Goal: Task Accomplishment & Management: Manage account settings

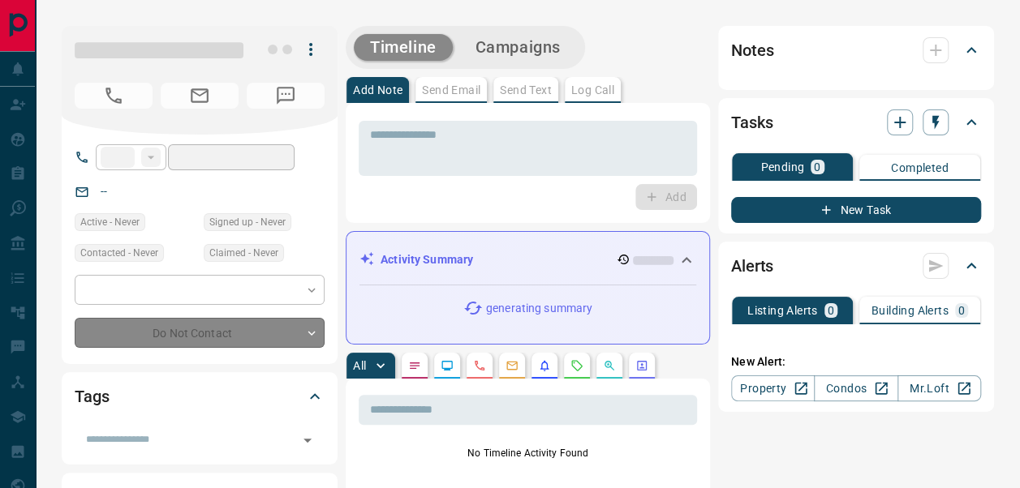
type input "**"
type input "**********"
type input "*"
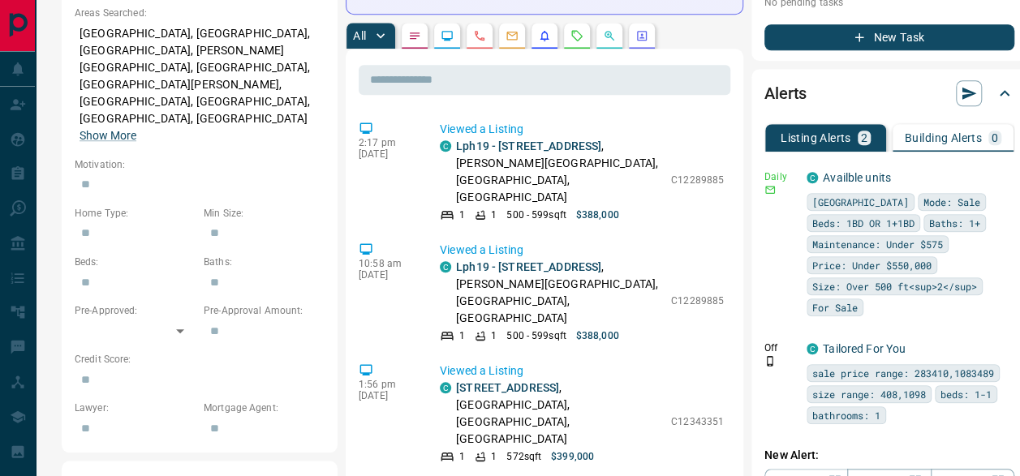
scroll to position [624, 0]
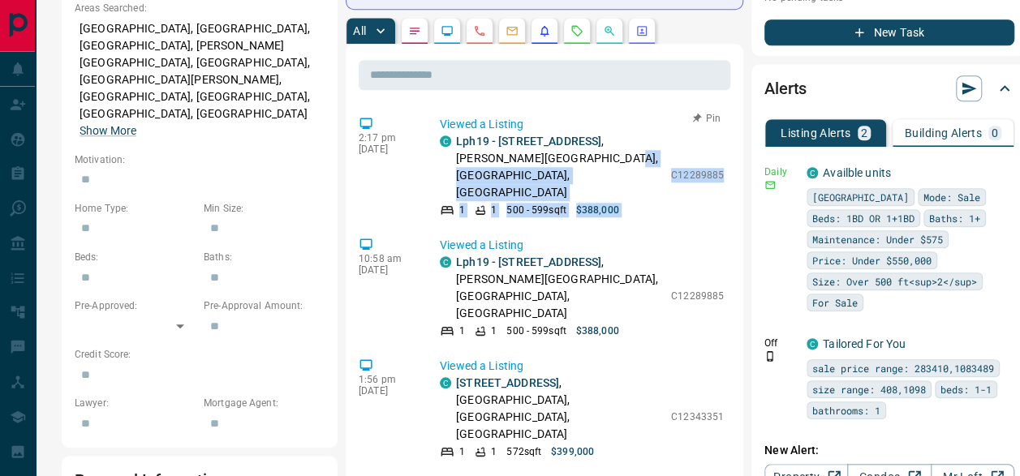
drag, startPoint x: 651, startPoint y: 124, endPoint x: 706, endPoint y: 129, distance: 55.4
click at [706, 133] on div "C Lph19 - [STREET_ADDRESS][PERSON_NAME] 1 1 500 - 599 sqft $388,000 C12289885" at bounding box center [582, 175] width 284 height 84
drag, startPoint x: 706, startPoint y: 129, endPoint x: 698, endPoint y: 140, distance: 14.0
click at [698, 140] on div "C Lph19 - [STREET_ADDRESS][PERSON_NAME] 1 1 500 - 599 sqft $388,000 C12289885" at bounding box center [582, 175] width 284 height 84
click at [675, 135] on div "C Lph19 - [STREET_ADDRESS][PERSON_NAME] 1 1 500 - 599 sqft $388,000 C12289885" at bounding box center [582, 175] width 284 height 84
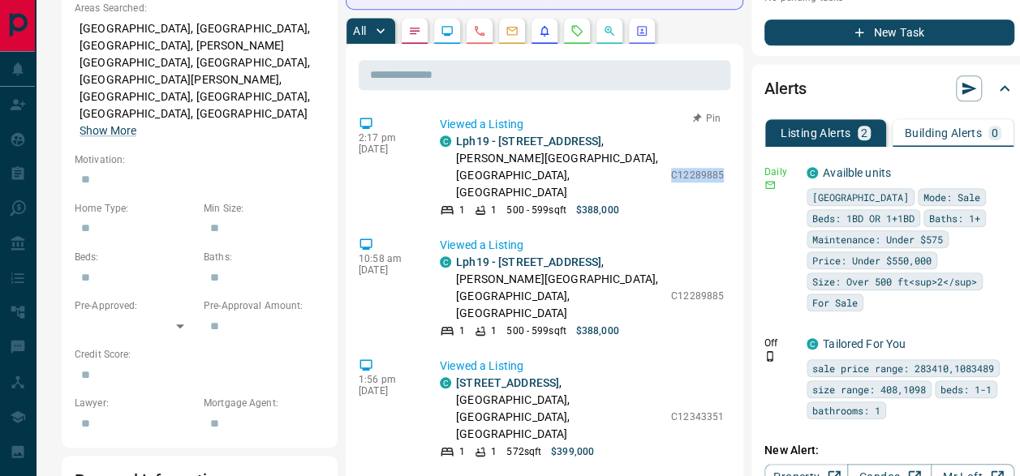
drag, startPoint x: 653, startPoint y: 118, endPoint x: 707, endPoint y: 125, distance: 54.7
click at [707, 125] on div "Viewed a Listing C Lph19 - [STREET_ADDRESS][PERSON_NAME] 1 1 500 - 599 sqft $38…" at bounding box center [585, 166] width 290 height 101
copy p "C12289885"
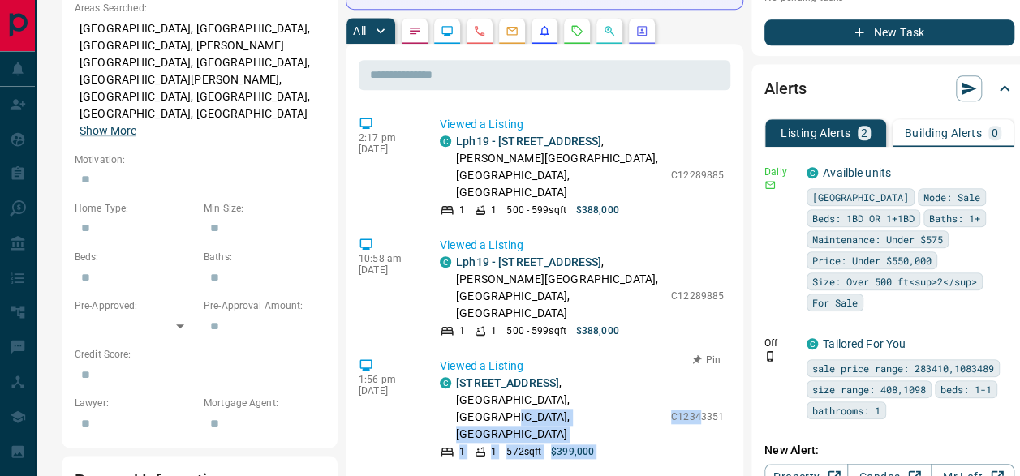
drag, startPoint x: 649, startPoint y: 300, endPoint x: 685, endPoint y: 298, distance: 36.6
click at [685, 375] on div "C [STREET_ADDRESS] 1 1 572 sqft $399,000 C12343351" at bounding box center [582, 417] width 284 height 84
drag, startPoint x: 685, startPoint y: 298, endPoint x: 666, endPoint y: 309, distance: 22.5
click at [666, 375] on div "C [STREET_ADDRESS] 1 1 572 sqft $399,000 C12343351" at bounding box center [582, 417] width 284 height 84
click at [651, 375] on div "C [STREET_ADDRESS] 1 1 572 sqft $399,000 C12343351" at bounding box center [582, 417] width 284 height 84
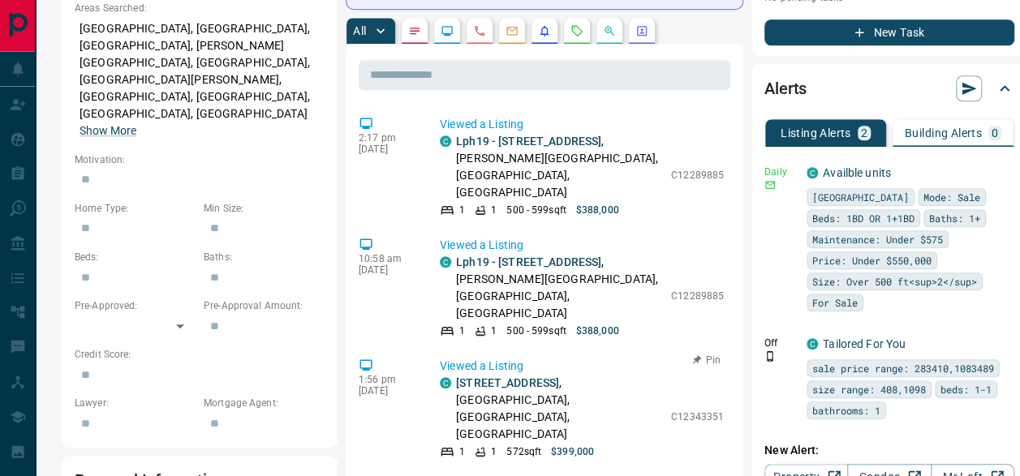
click at [649, 375] on div "C [STREET_ADDRESS] 1 1 572 sqft $399,000 C12343351" at bounding box center [582, 417] width 284 height 84
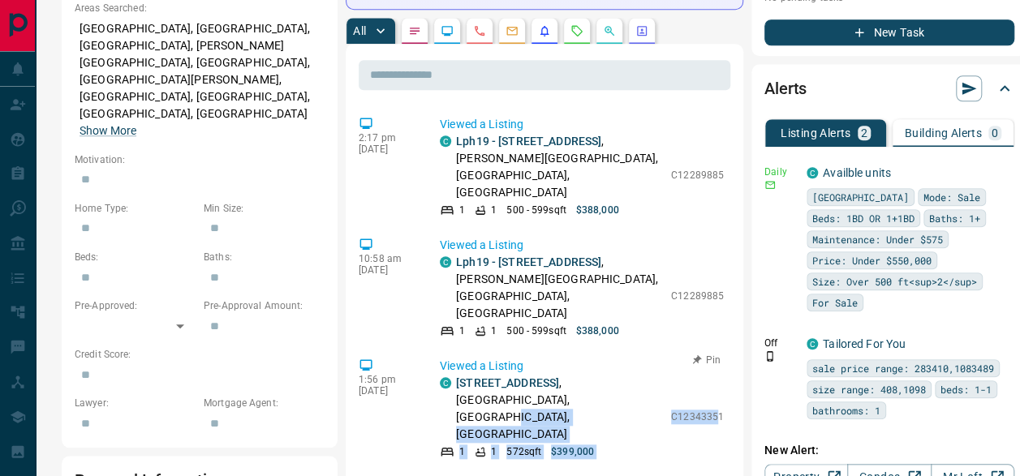
drag, startPoint x: 654, startPoint y: 294, endPoint x: 700, endPoint y: 296, distance: 46.3
click at [700, 375] on div "C [STREET_ADDRESS] 1 1 572 sqft $399,000 C12343351" at bounding box center [582, 417] width 284 height 84
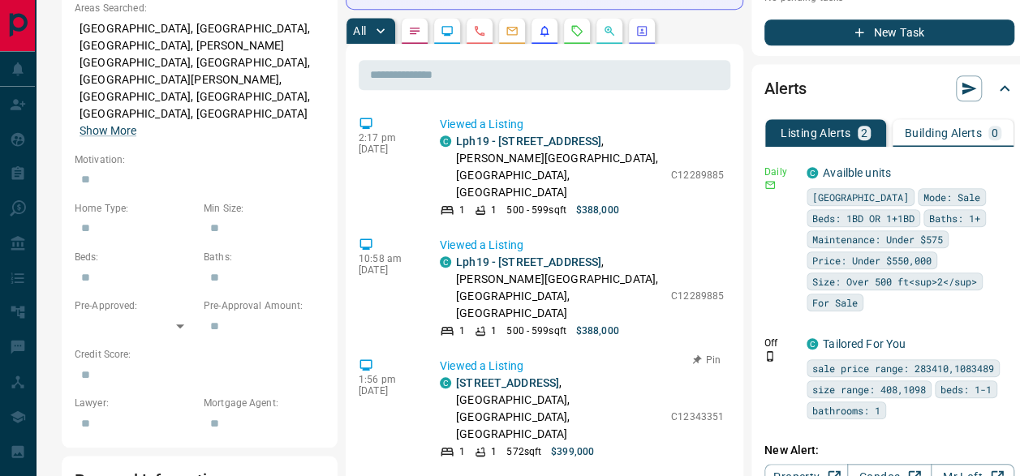
drag, startPoint x: 700, startPoint y: 296, endPoint x: 712, endPoint y: 299, distance: 12.4
click at [712, 358] on div "Viewed a Listing C [STREET_ADDRESS] 1 1 572 sqft $399,000 C12343351" at bounding box center [585, 408] width 290 height 101
drag, startPoint x: 711, startPoint y: 289, endPoint x: 654, endPoint y: 296, distance: 58.1
click at [654, 358] on div "Viewed a Listing C [STREET_ADDRESS] 1 1 572 sqft $399,000 C12343351" at bounding box center [585, 408] width 290 height 101
copy p "C12343351"
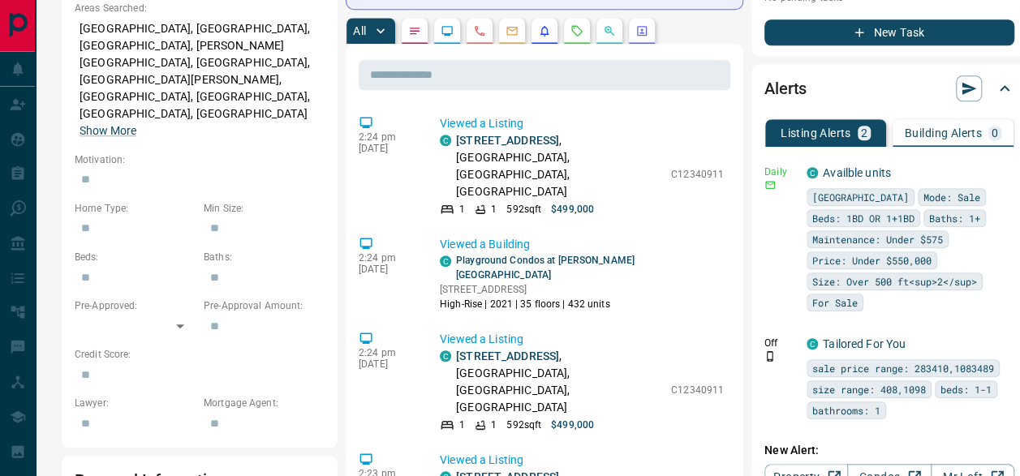
scroll to position [489, 0]
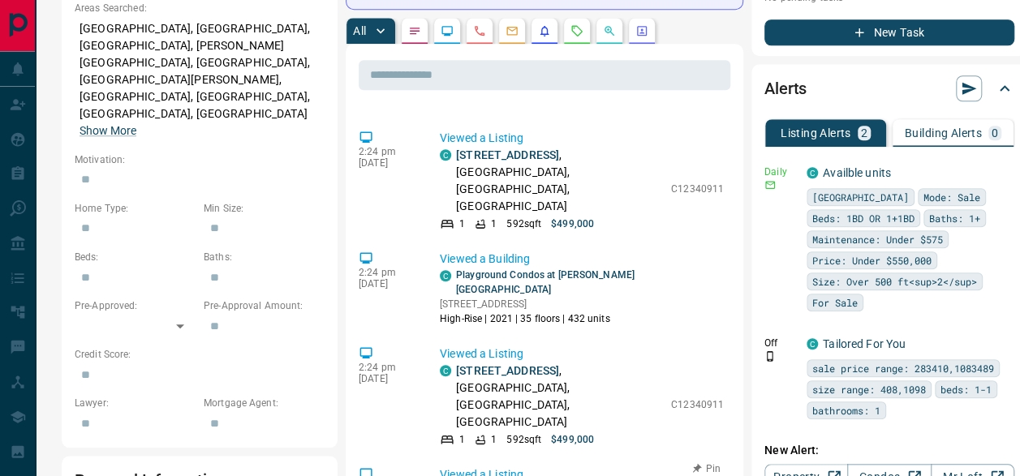
drag, startPoint x: 652, startPoint y: 252, endPoint x: 707, endPoint y: 261, distance: 55.9
copy p "C12340911"
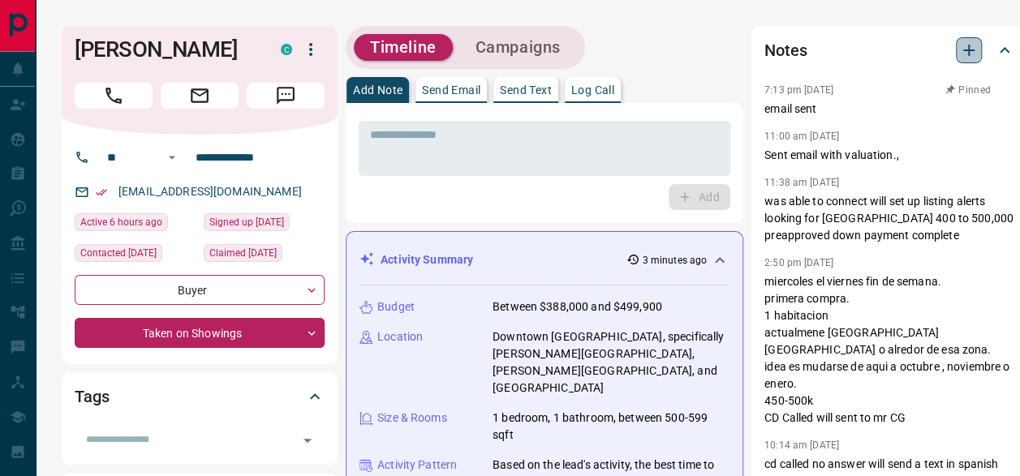
click at [967, 44] on icon "button" at bounding box center [968, 50] width 19 height 19
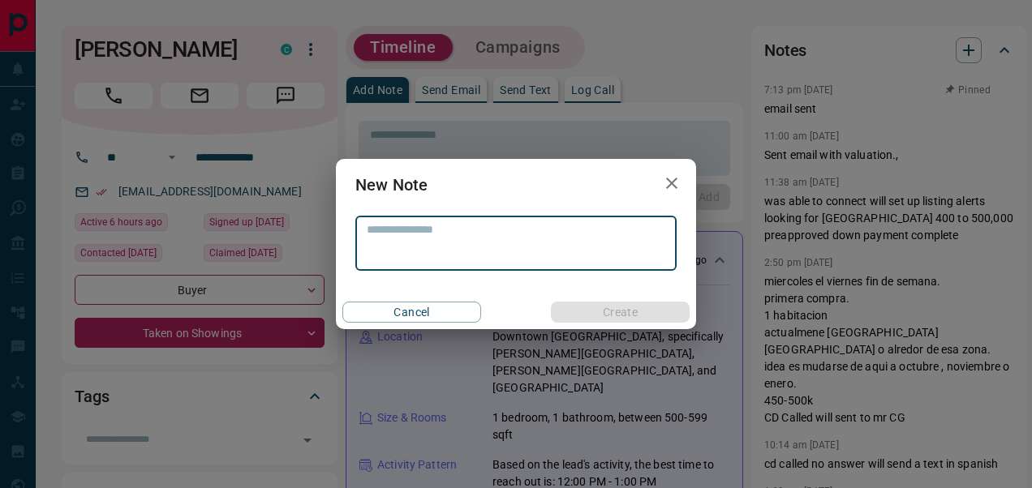
click at [490, 234] on textarea at bounding box center [516, 243] width 299 height 41
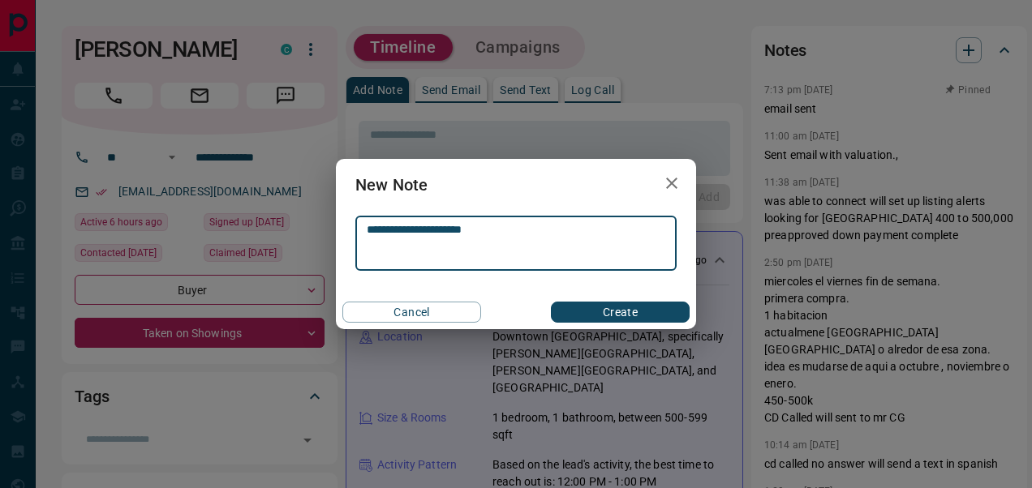
type textarea "**********"
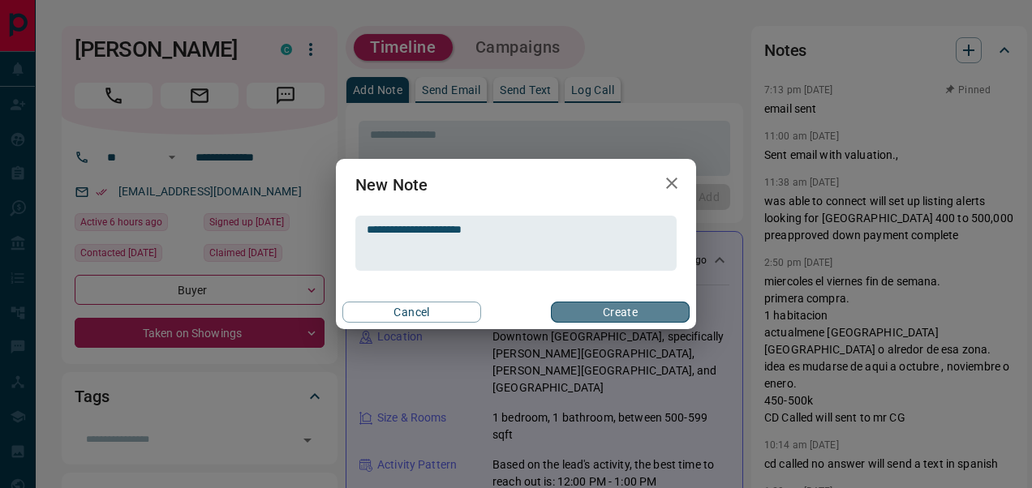
click at [603, 308] on button "Create" at bounding box center [620, 312] width 139 height 21
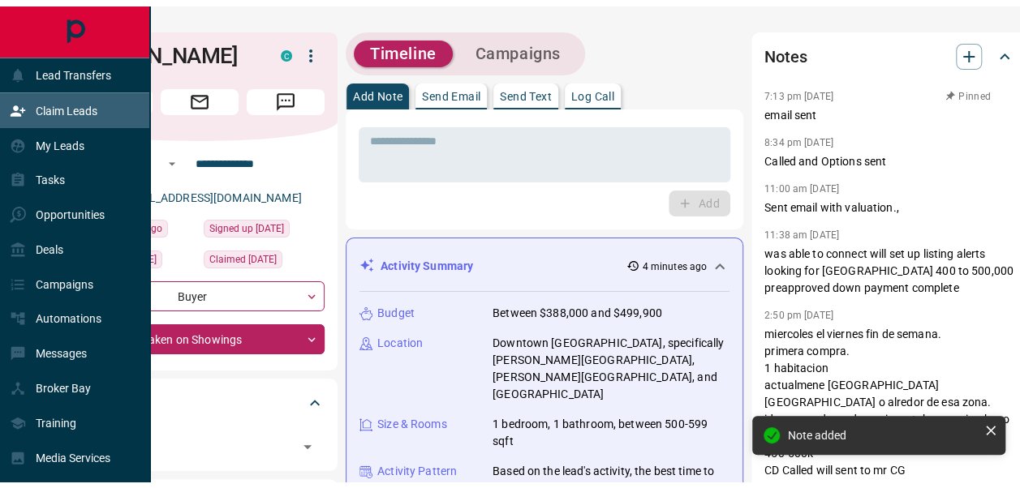
scroll to position [569, 0]
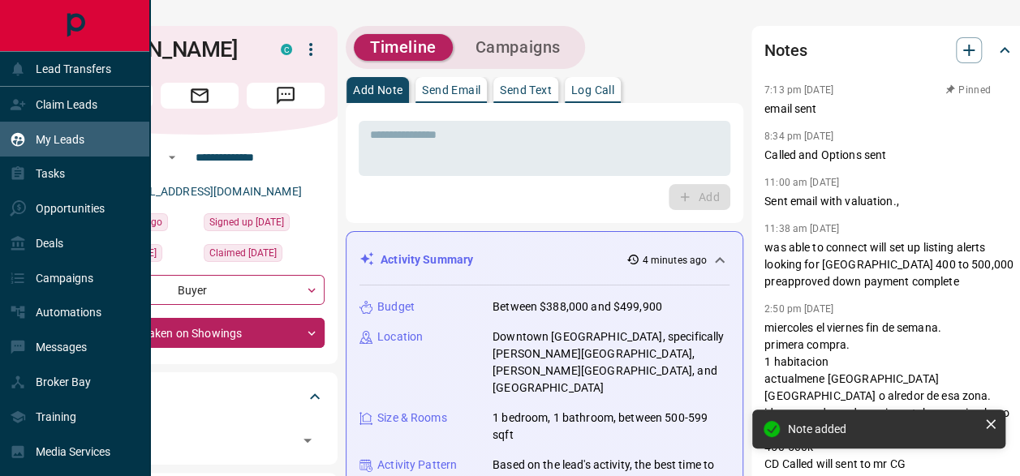
click at [86, 138] on div "My Leads" at bounding box center [75, 139] width 150 height 35
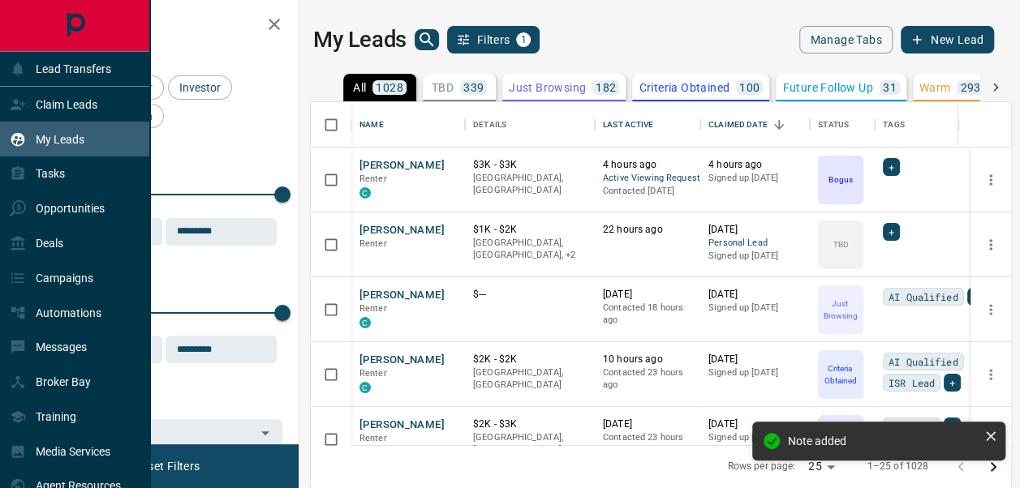
scroll to position [331, 688]
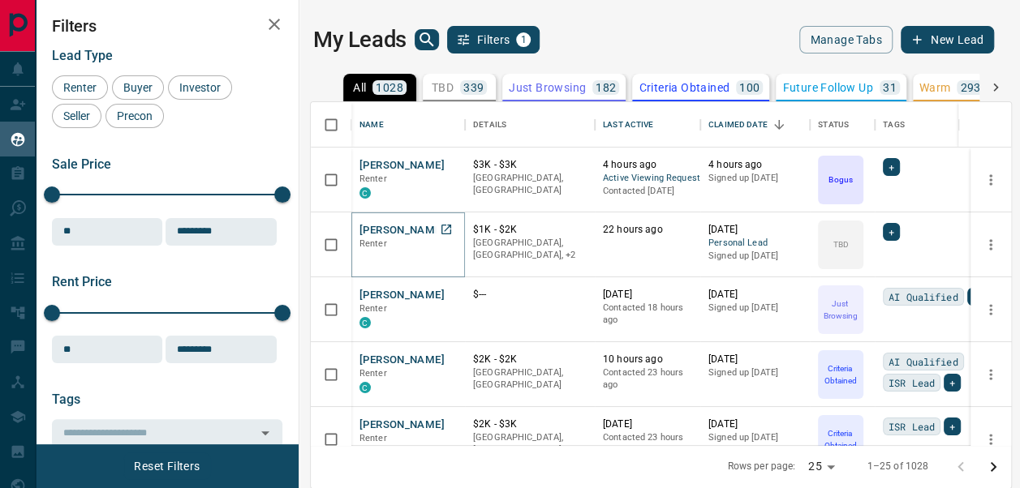
click at [415, 234] on button "[PERSON_NAME]" at bounding box center [401, 230] width 85 height 15
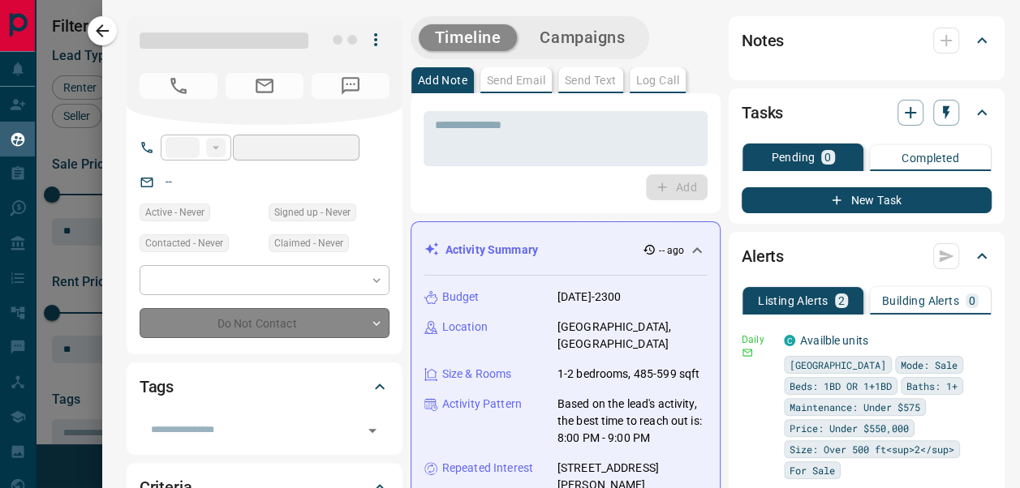
type input "**"
type input "**********"
type input "**"
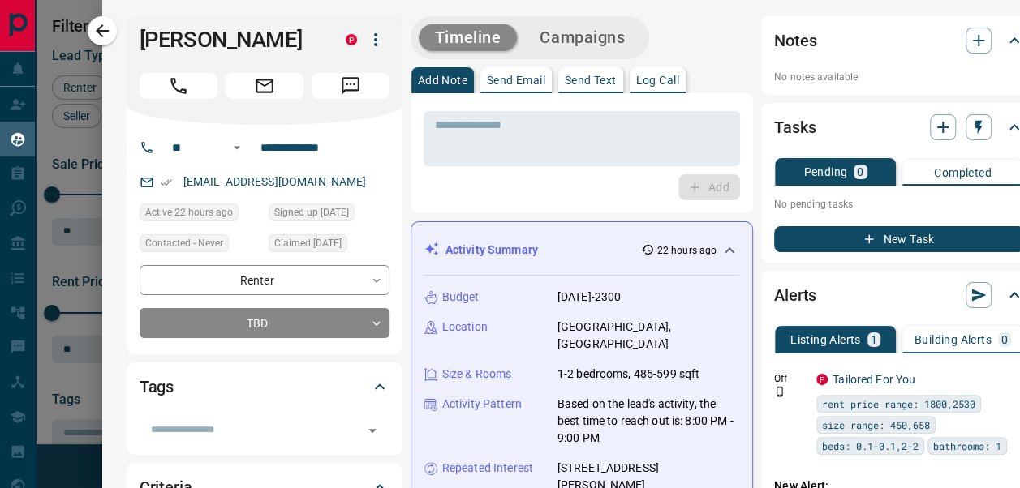
click at [106, 25] on icon "button" at bounding box center [101, 30] width 19 height 19
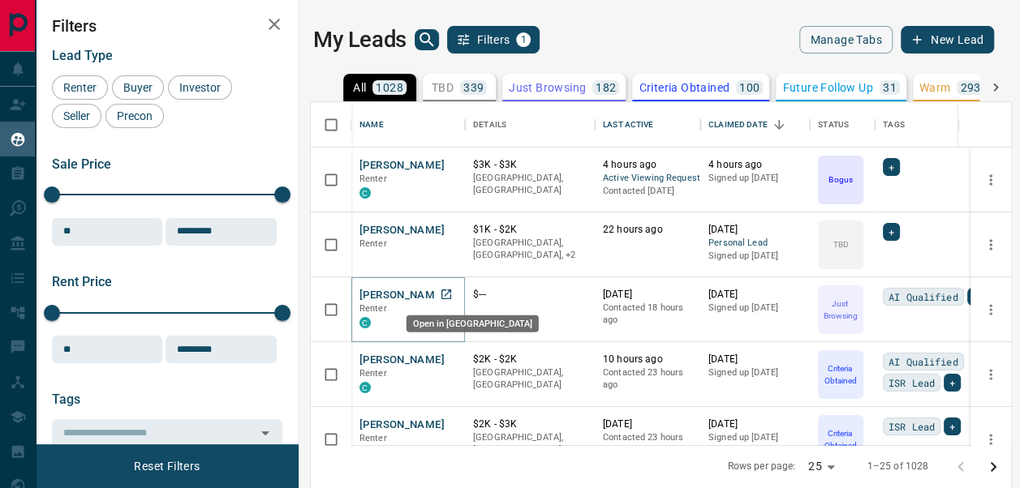
click at [443, 300] on link "Open in New Tab" at bounding box center [446, 294] width 21 height 21
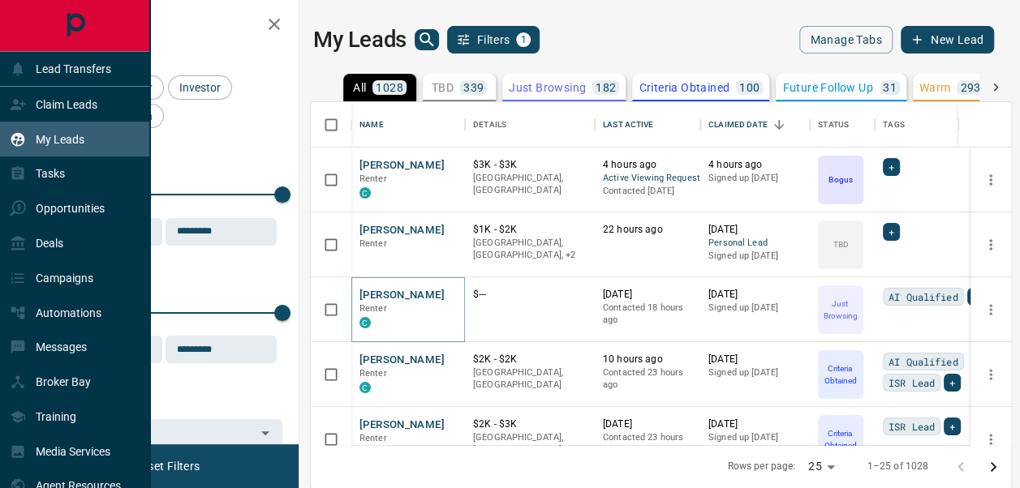
click at [75, 152] on div "My Leads" at bounding box center [47, 139] width 75 height 27
click at [79, 143] on p "My Leads" at bounding box center [60, 139] width 49 height 13
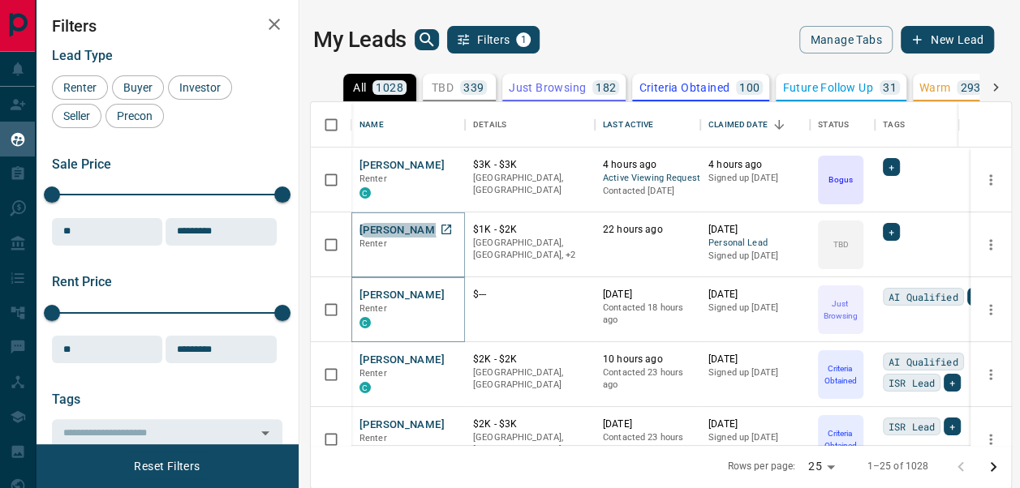
click at [408, 230] on button "[PERSON_NAME]" at bounding box center [401, 230] width 85 height 15
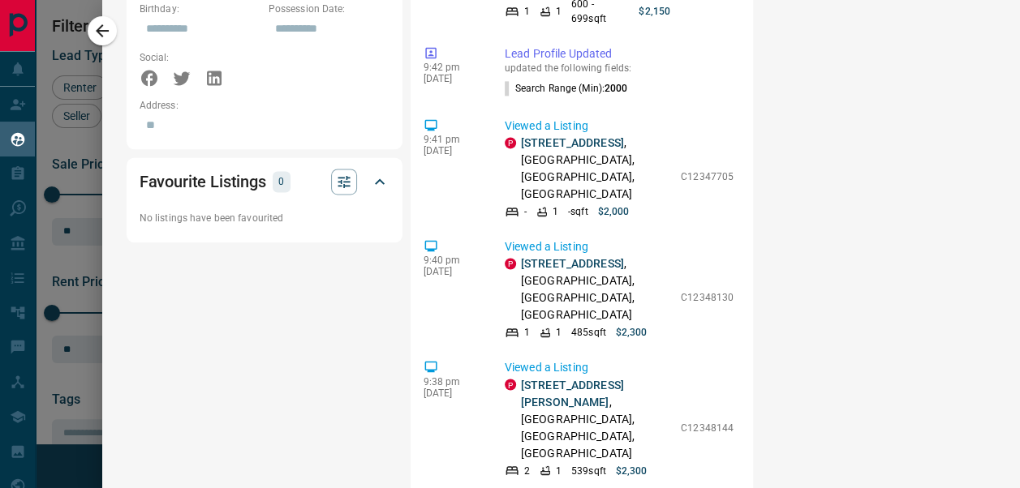
scroll to position [1150, 0]
